Goal: Entertainment & Leisure: Consume media (video, audio)

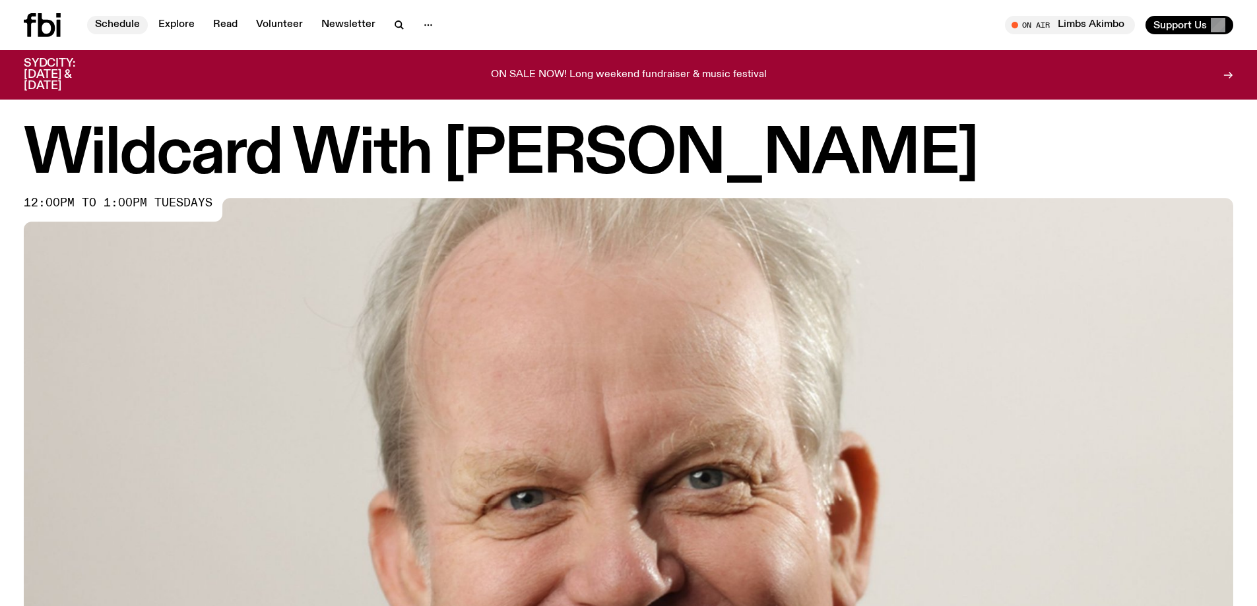
click at [115, 28] on link "Schedule" at bounding box center [117, 25] width 61 height 18
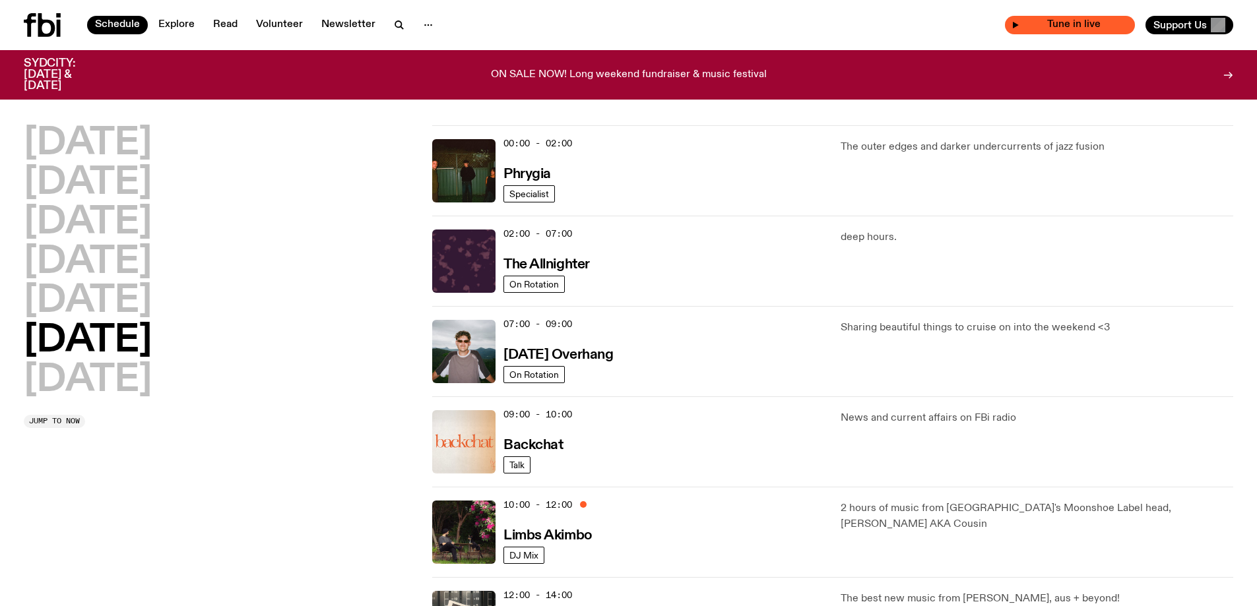
click at [1057, 26] on span "Tune in live" at bounding box center [1073, 25] width 109 height 10
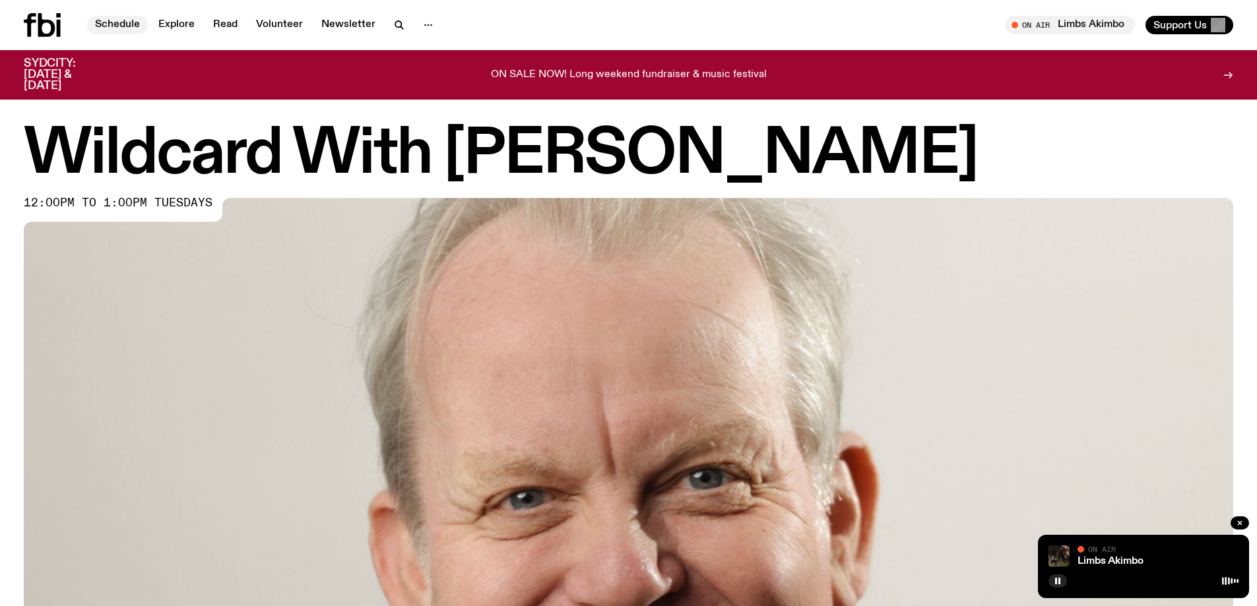
click at [127, 21] on link "Schedule" at bounding box center [117, 25] width 61 height 18
